Goal: Transaction & Acquisition: Obtain resource

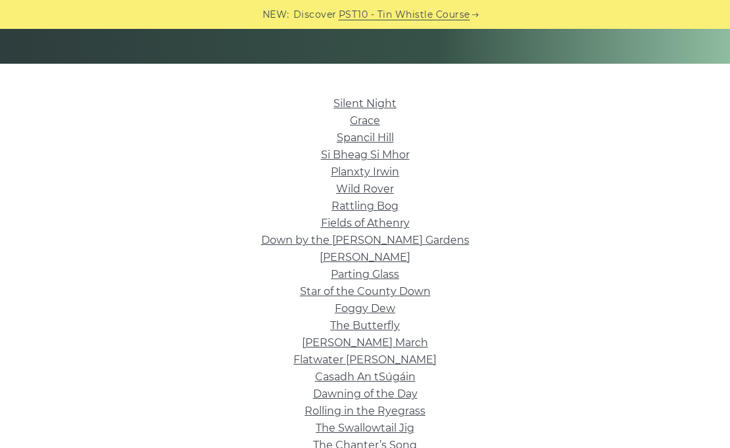
scroll to position [282, 0]
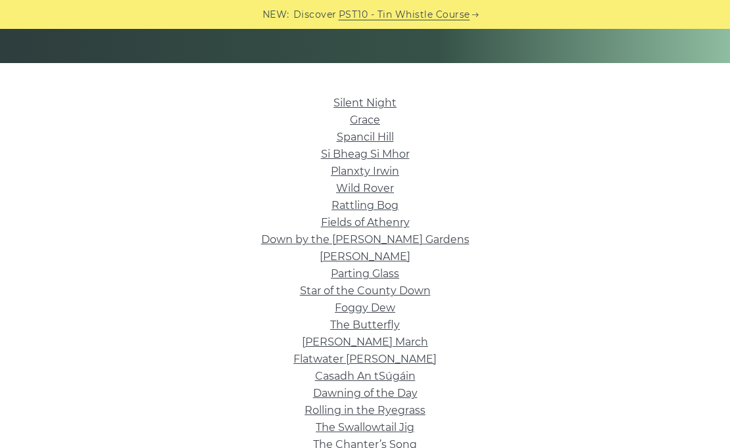
click at [386, 106] on link "Silent Night" at bounding box center [365, 103] width 63 height 12
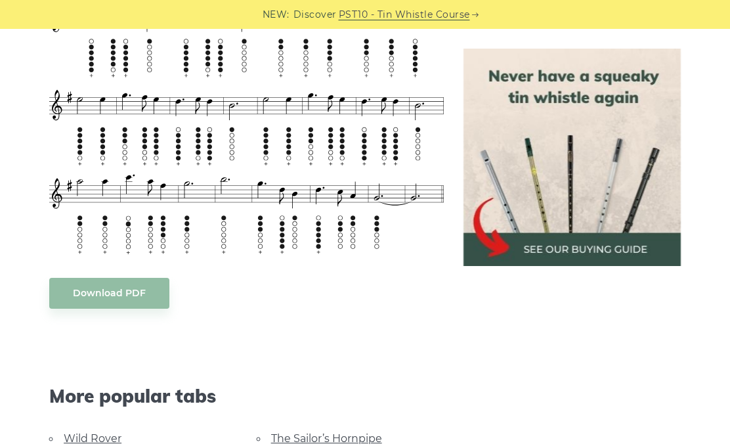
scroll to position [855, 0]
click at [122, 286] on body "NEW: Discover PST10 - Tin Whistle Course Lessons Fingering Charts Tabs & Notes …" at bounding box center [365, 307] width 730 height 2324
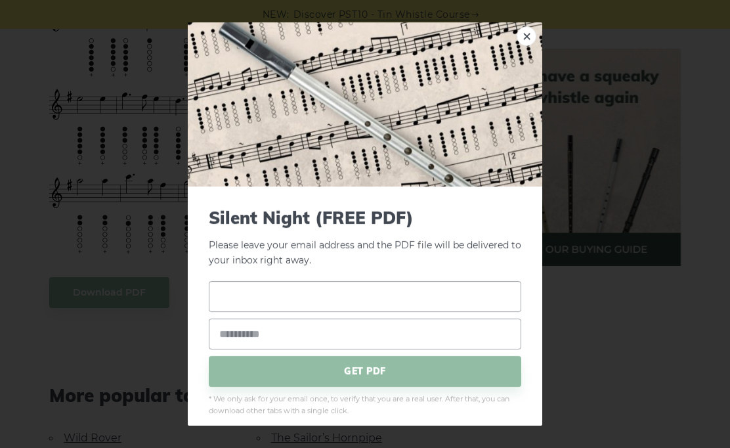
click at [431, 312] on input "text" at bounding box center [365, 296] width 312 height 31
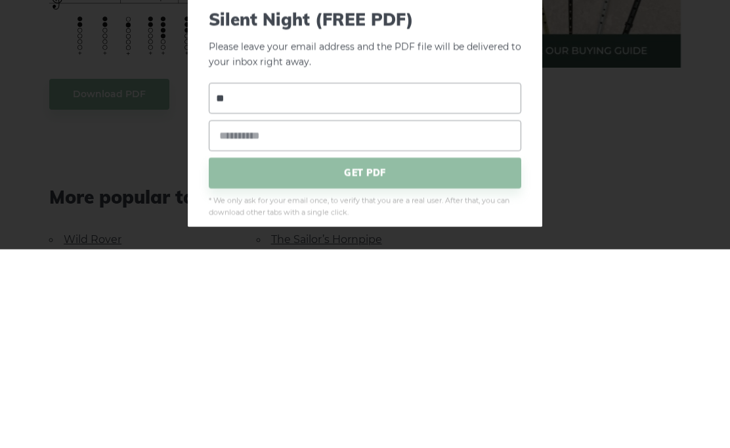
type input "*"
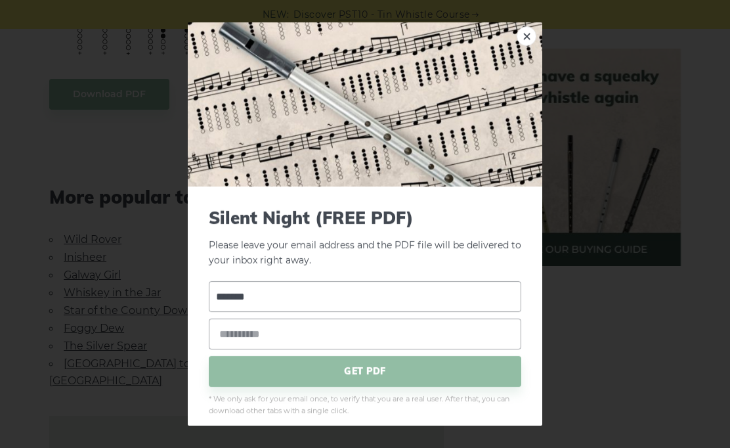
click at [456, 312] on input "*******" at bounding box center [365, 296] width 312 height 31
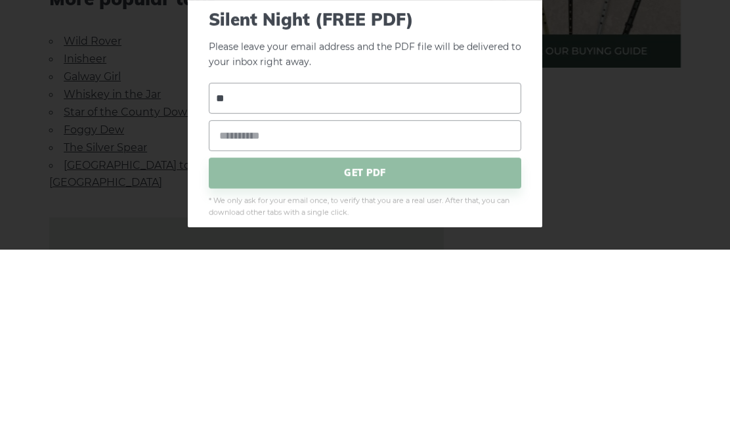
type input "*"
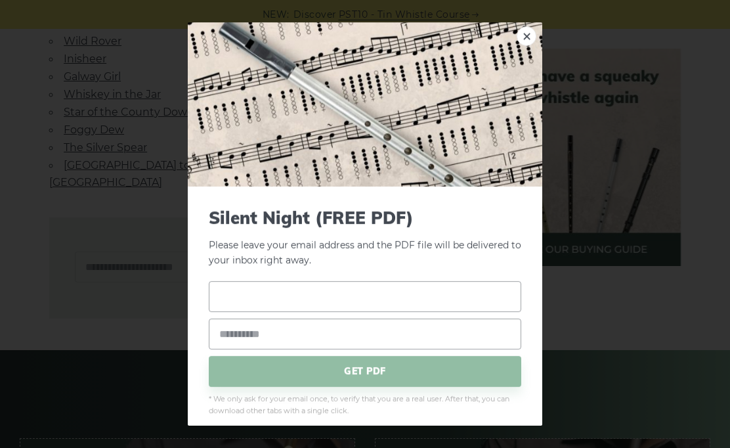
click at [445, 312] on input "text" at bounding box center [365, 296] width 312 height 31
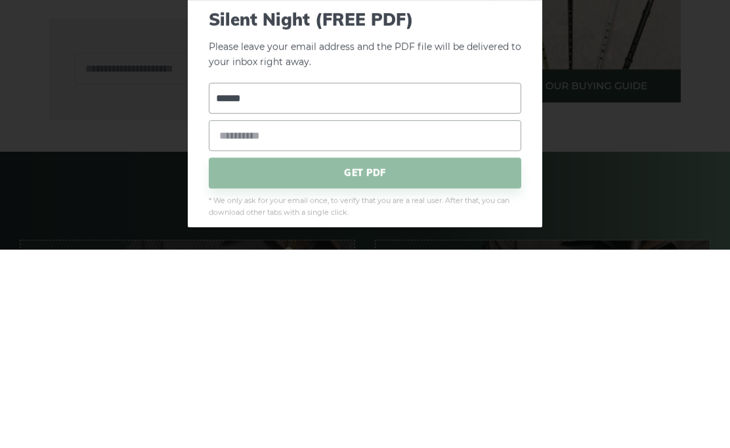
type input "*******"
click at [376, 318] on input "email" at bounding box center [365, 333] width 312 height 31
type input "**********"
click at [475, 356] on span "GET PDF" at bounding box center [365, 371] width 312 height 31
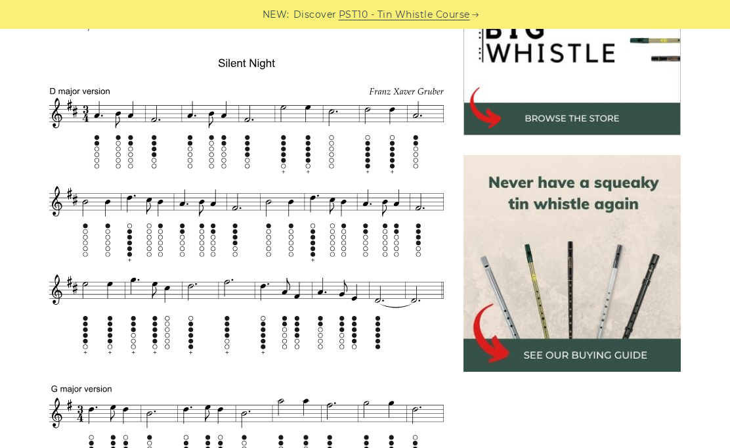
scroll to position [442, 0]
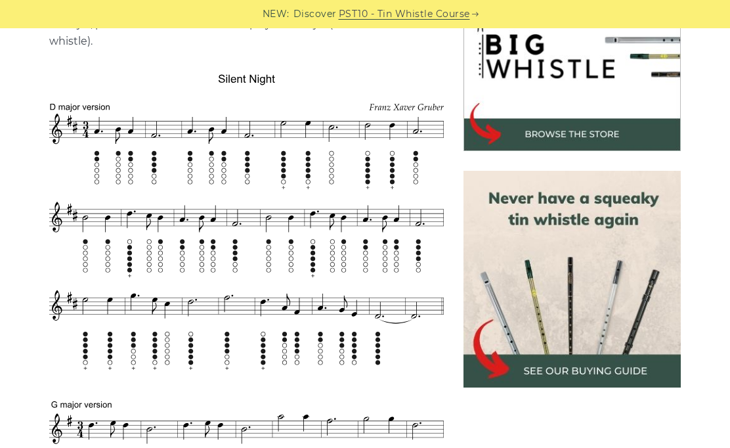
click at [377, 163] on img at bounding box center [246, 370] width 395 height 600
click at [369, 173] on img at bounding box center [246, 370] width 395 height 600
click at [150, 181] on img at bounding box center [246, 370] width 395 height 600
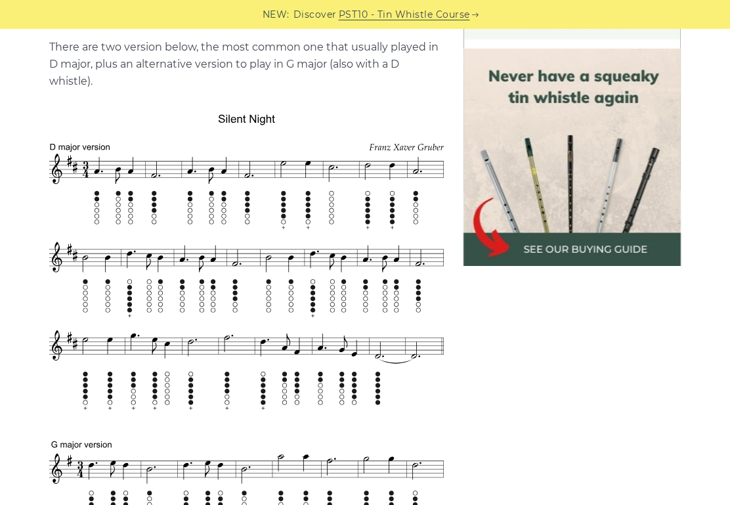
scroll to position [377, 0]
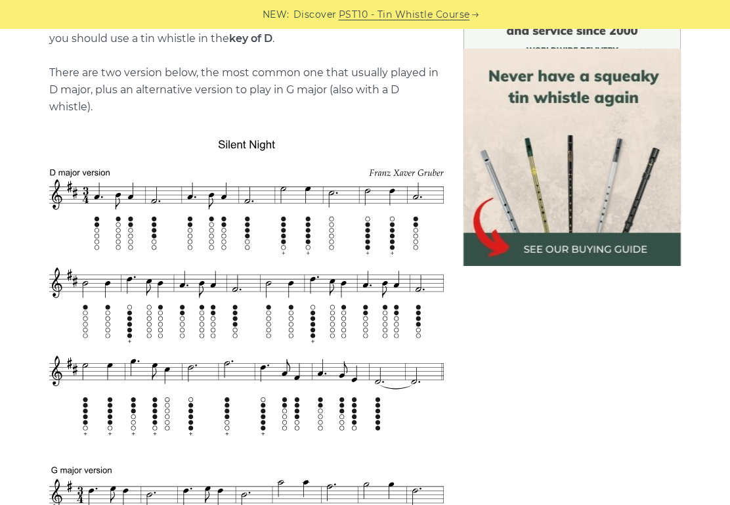
click at [652, 244] on img at bounding box center [571, 157] width 217 height 217
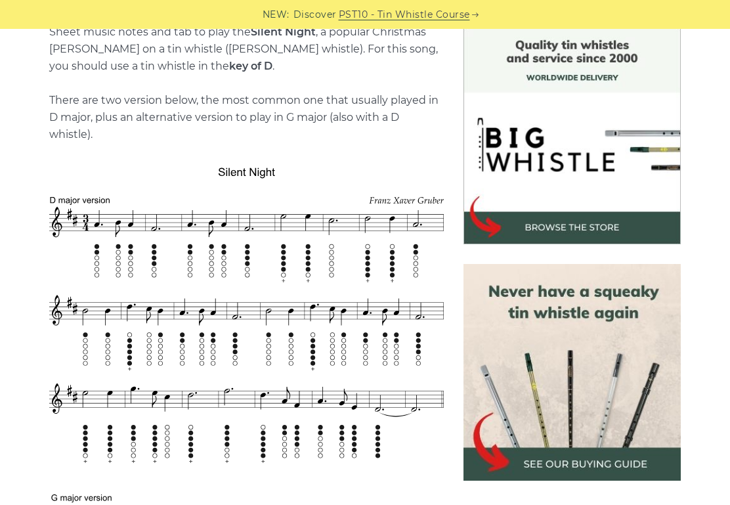
scroll to position [349, 0]
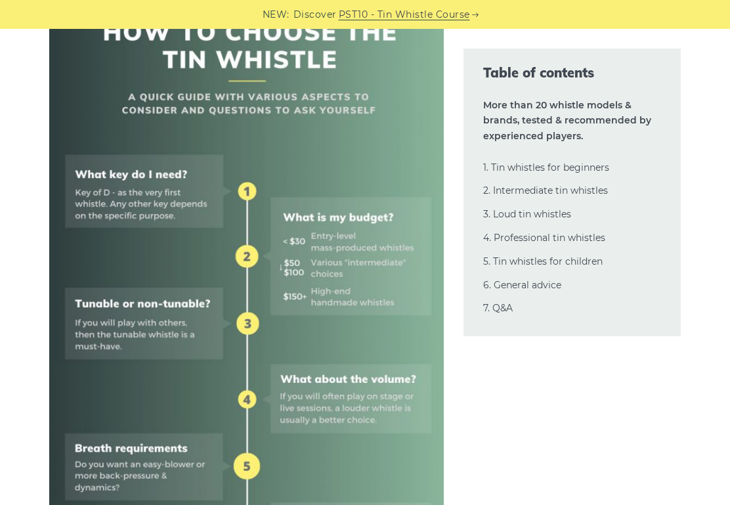
scroll to position [535, 0]
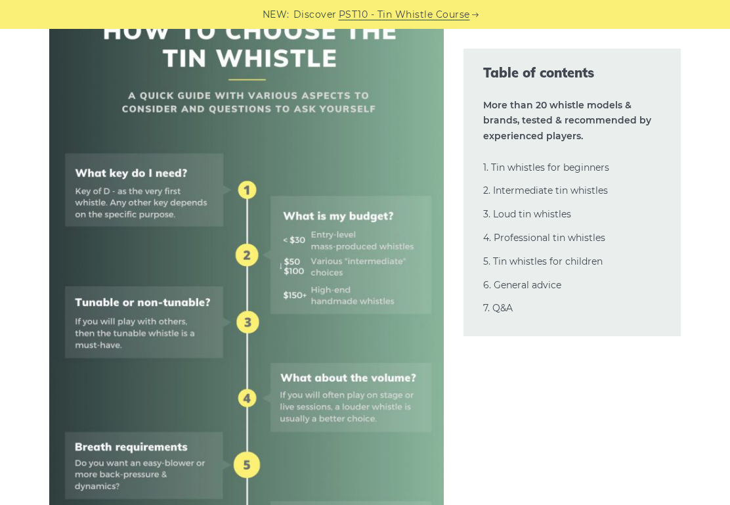
click at [100, 212] on img at bounding box center [246, 371] width 395 height 789
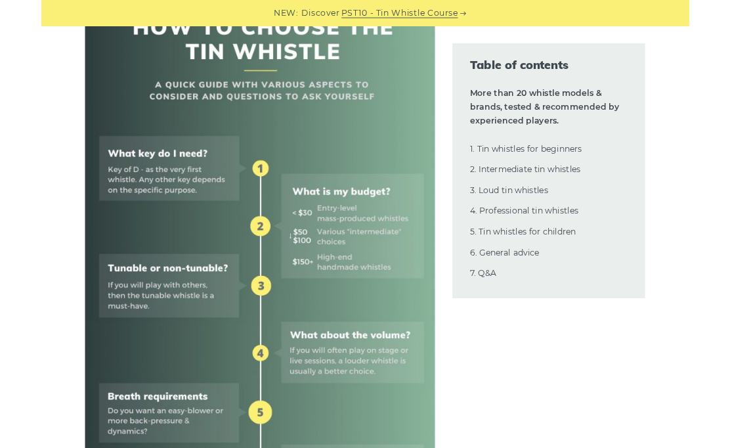
scroll to position [564, 0]
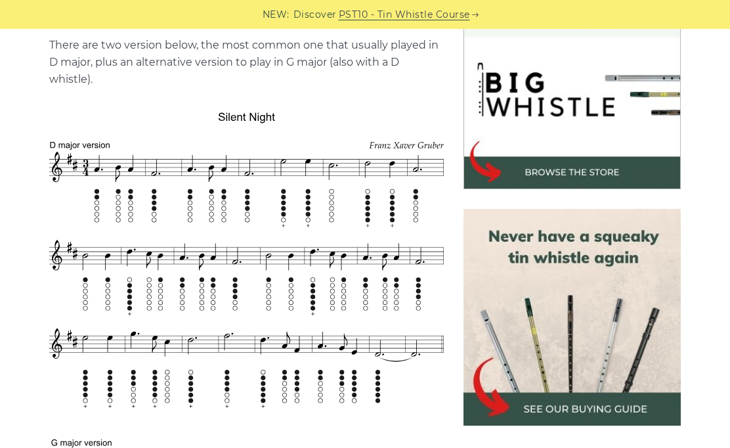
scroll to position [406, 0]
